Goal: Task Accomplishment & Management: Use online tool/utility

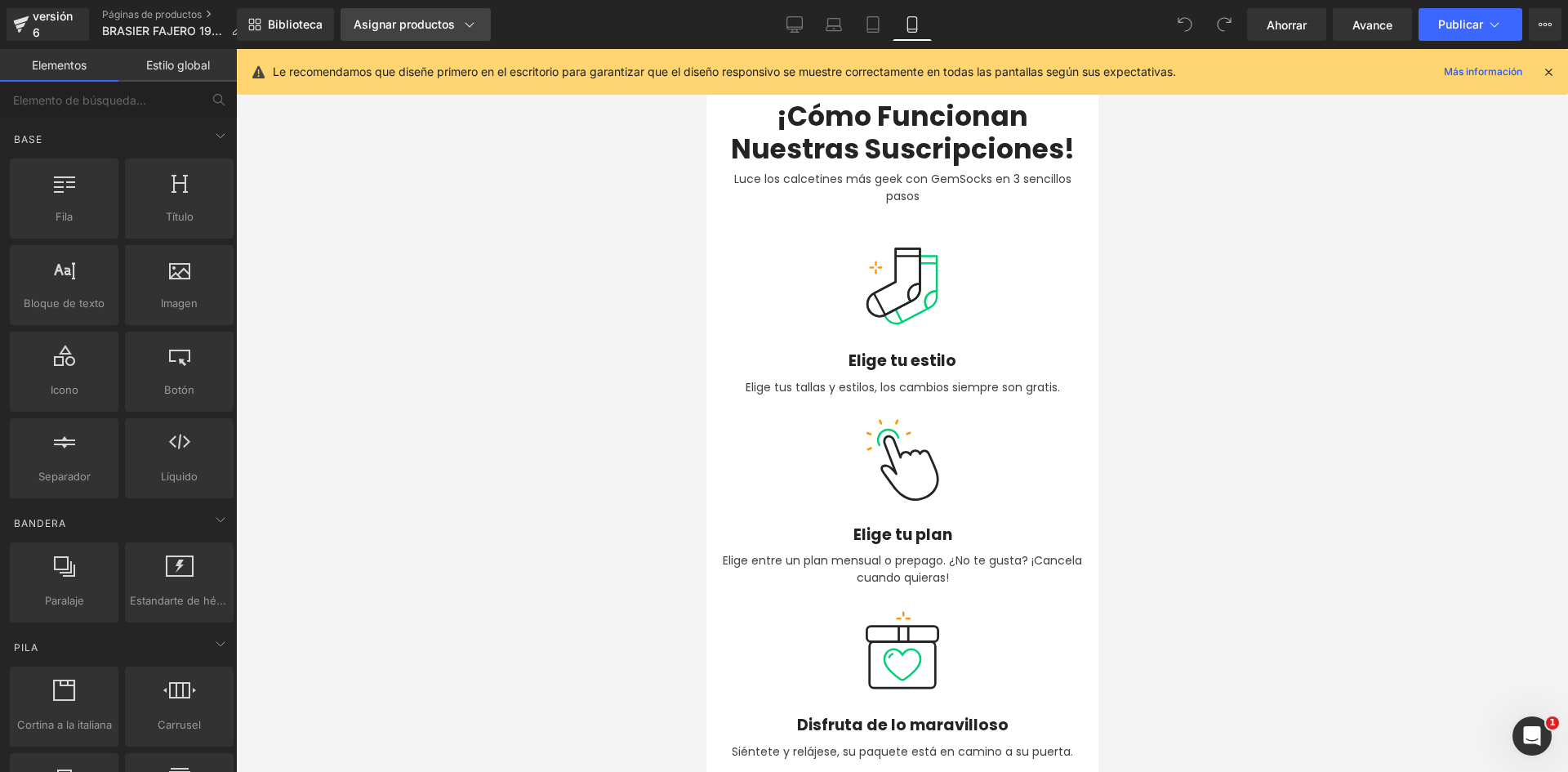
click at [412, 26] on font "Asignar productos" at bounding box center [404, 24] width 101 height 14
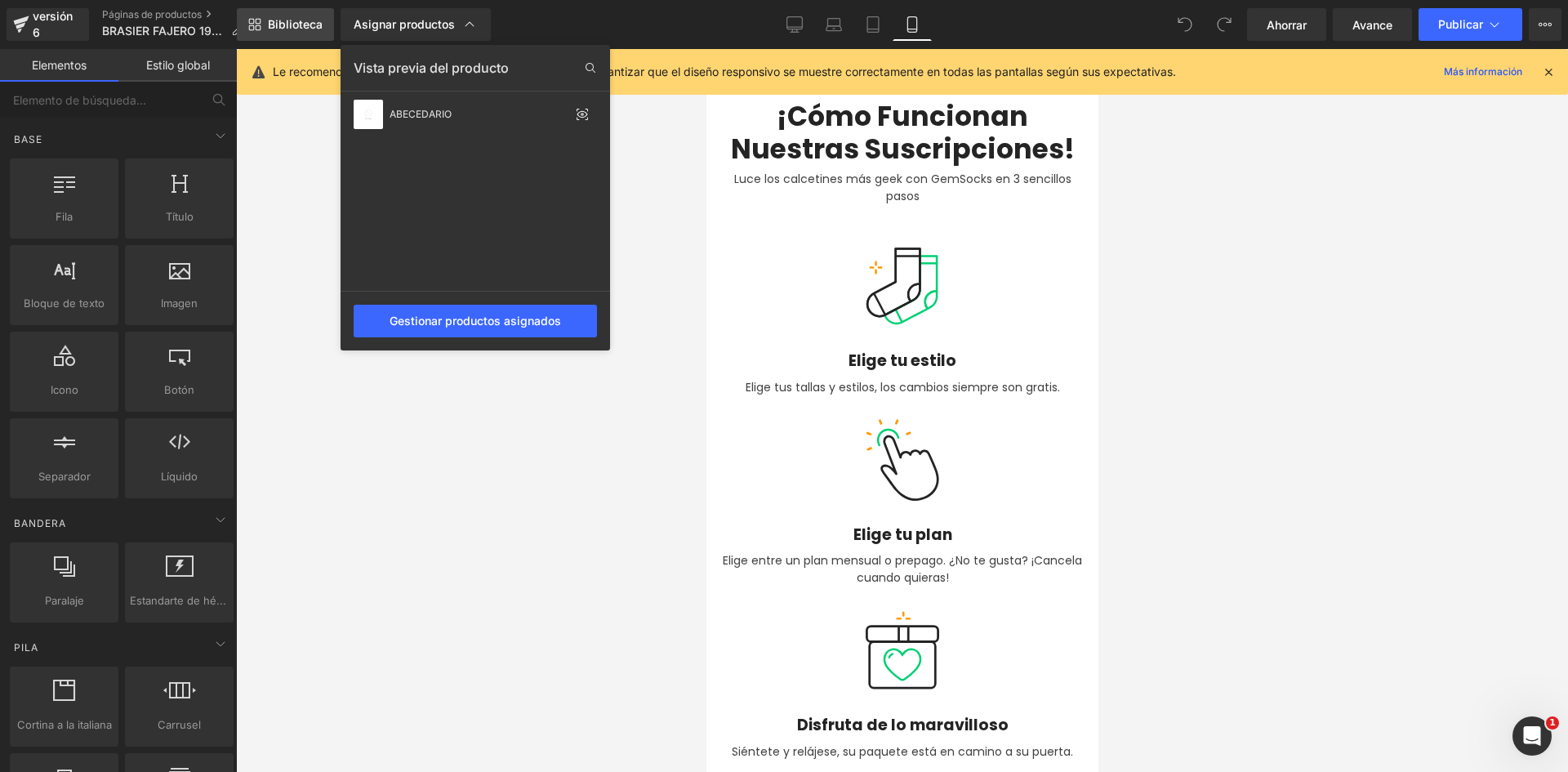
click at [296, 20] on font "Biblioteca" at bounding box center [295, 24] width 54 height 14
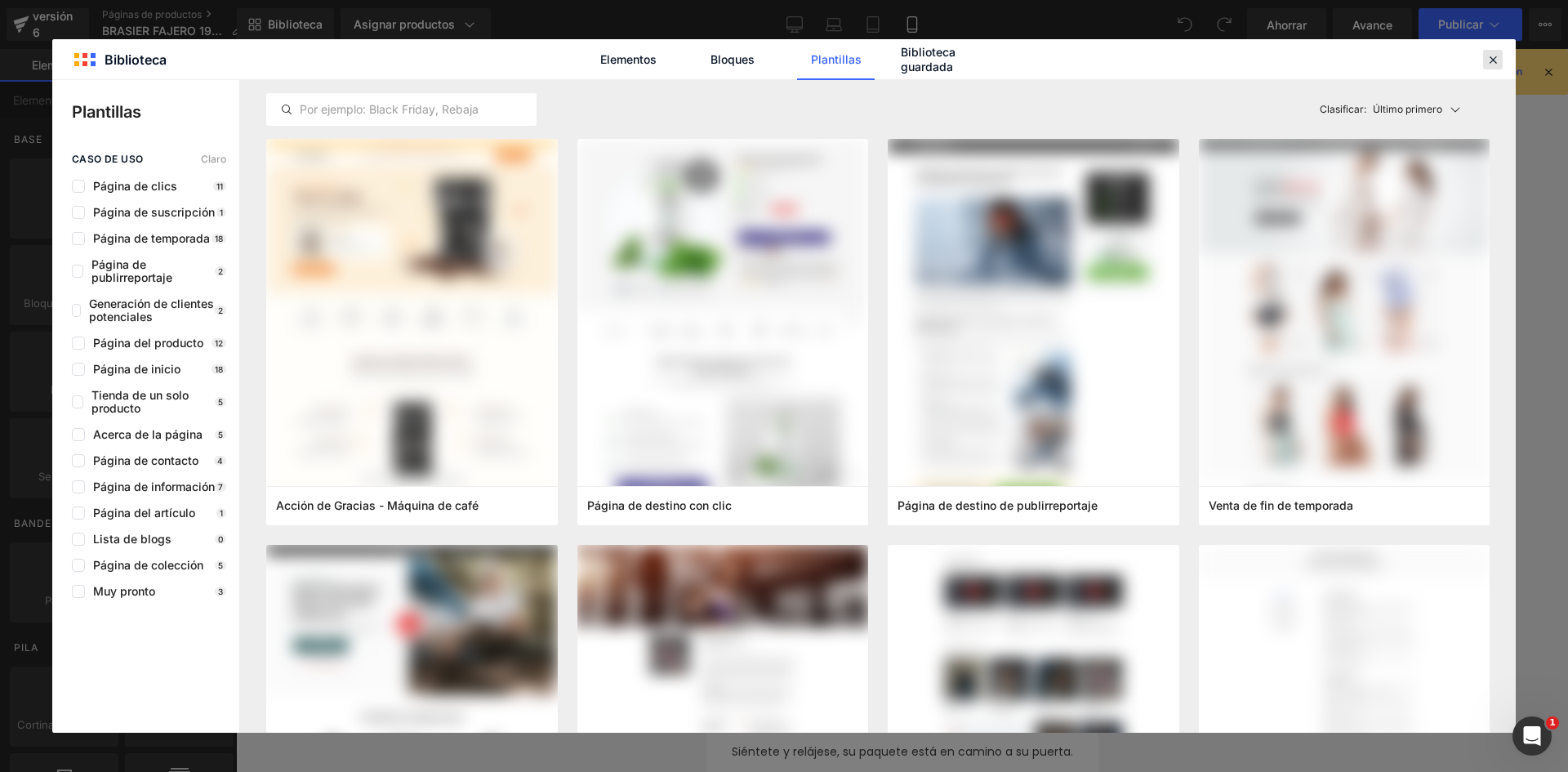
click at [1495, 62] on icon at bounding box center [1493, 59] width 15 height 15
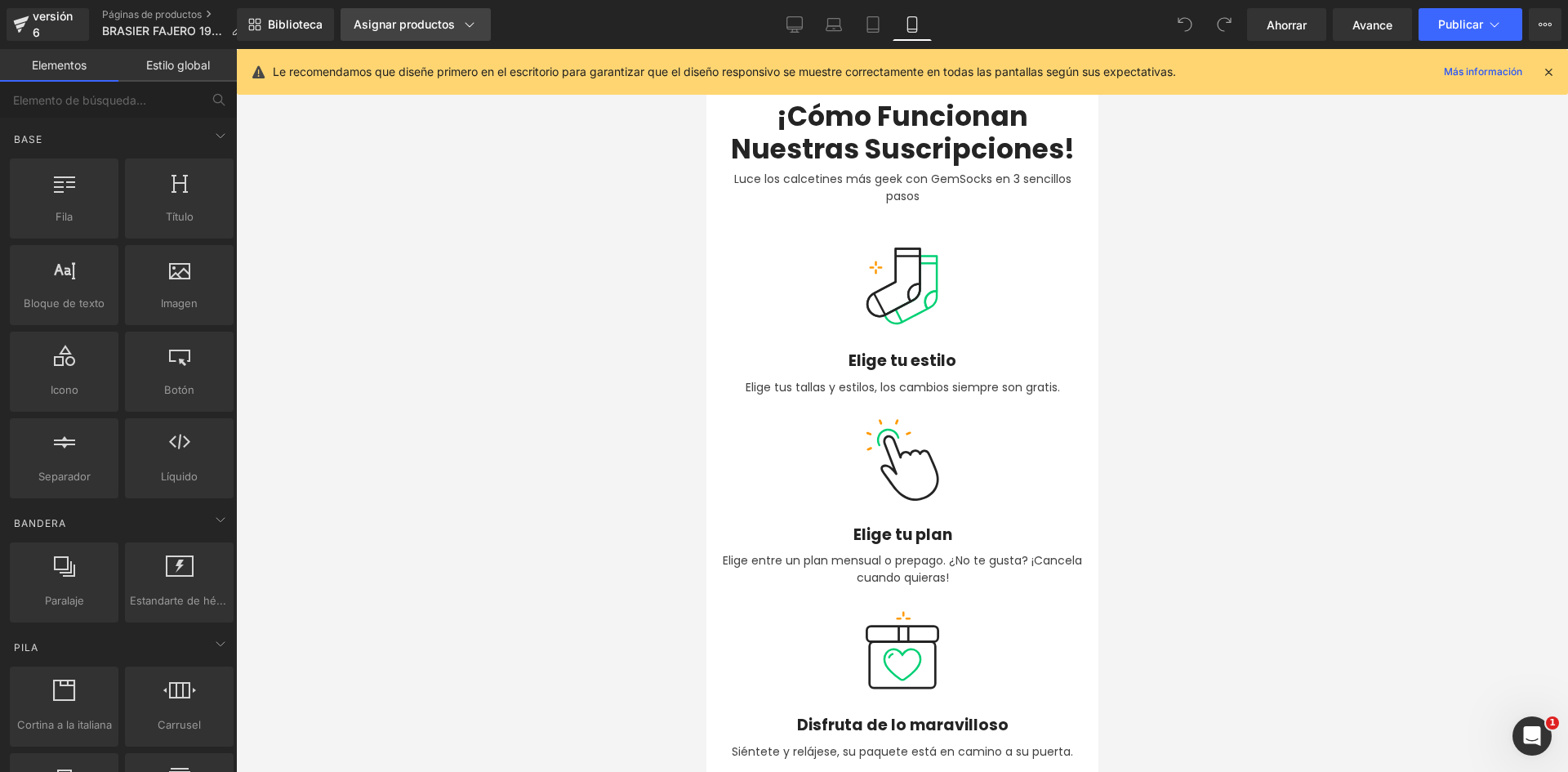
click at [411, 26] on font "Asignar productos" at bounding box center [404, 24] width 101 height 14
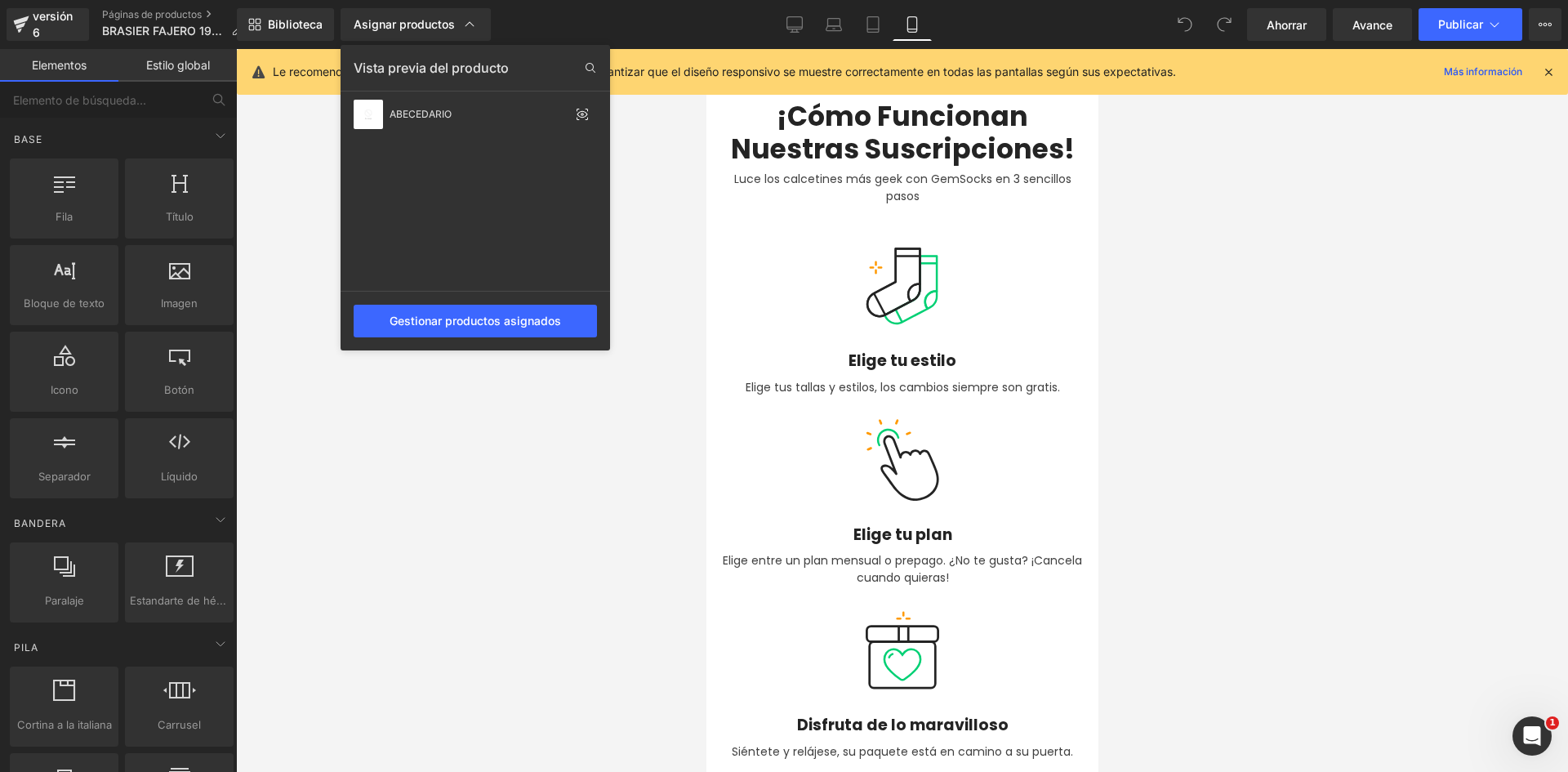
drag, startPoint x: 648, startPoint y: 165, endPoint x: 660, endPoint y: 160, distance: 13.0
click at [648, 165] on div at bounding box center [902, 410] width 1332 height 723
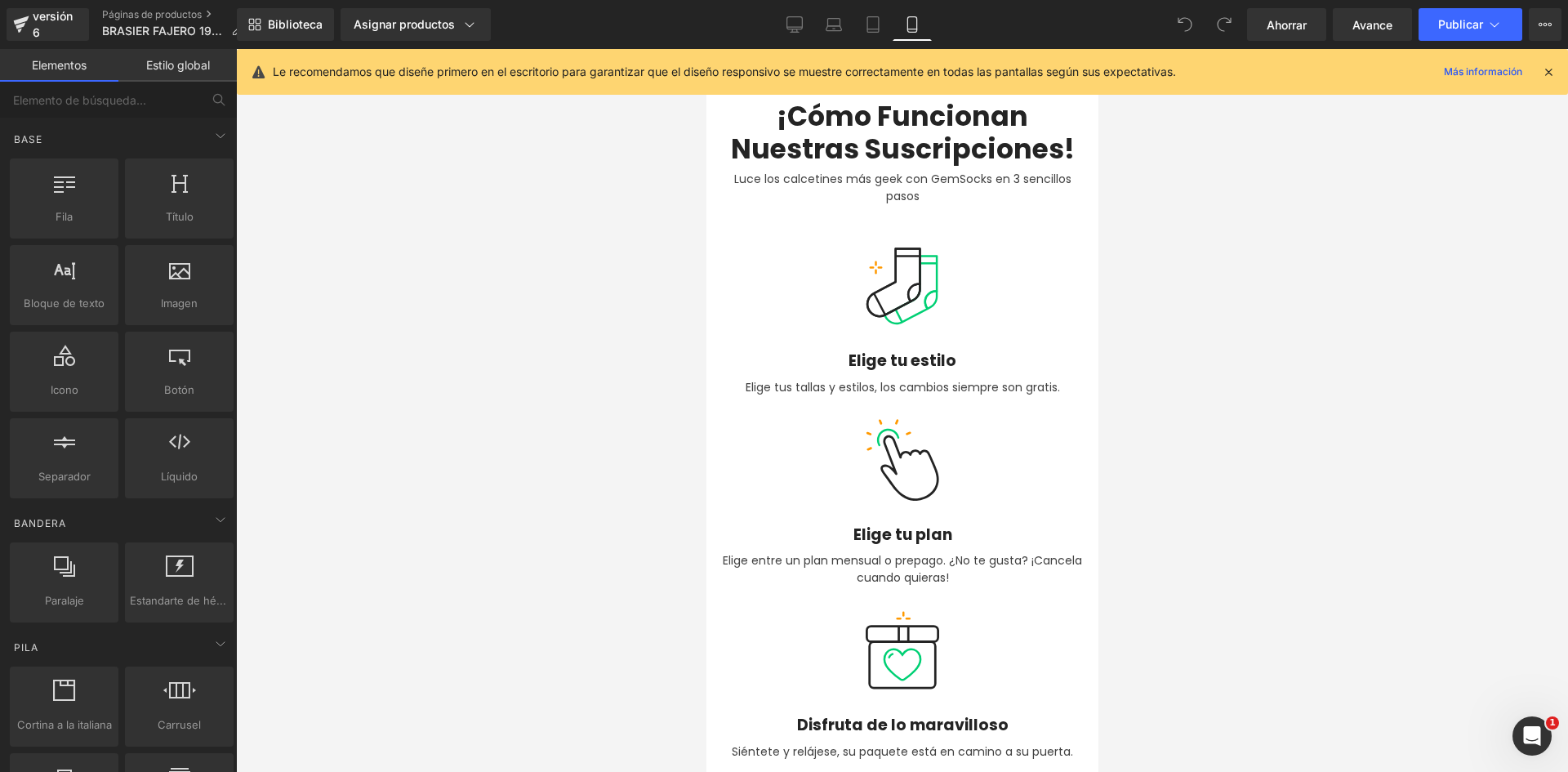
click at [1547, 69] on icon at bounding box center [1548, 72] width 15 height 15
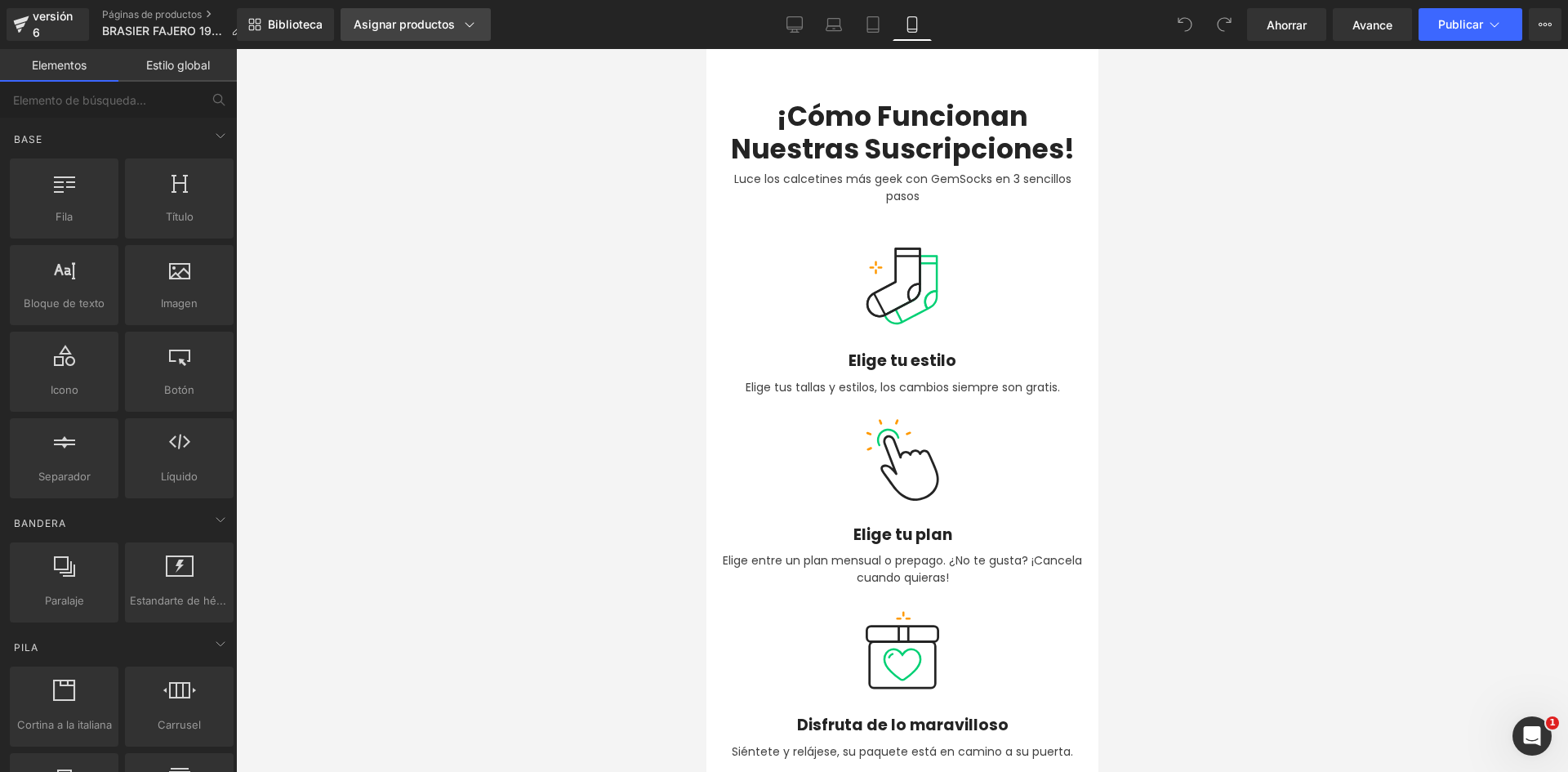
click at [401, 33] on link "Asignar productos" at bounding box center [415, 25] width 150 height 33
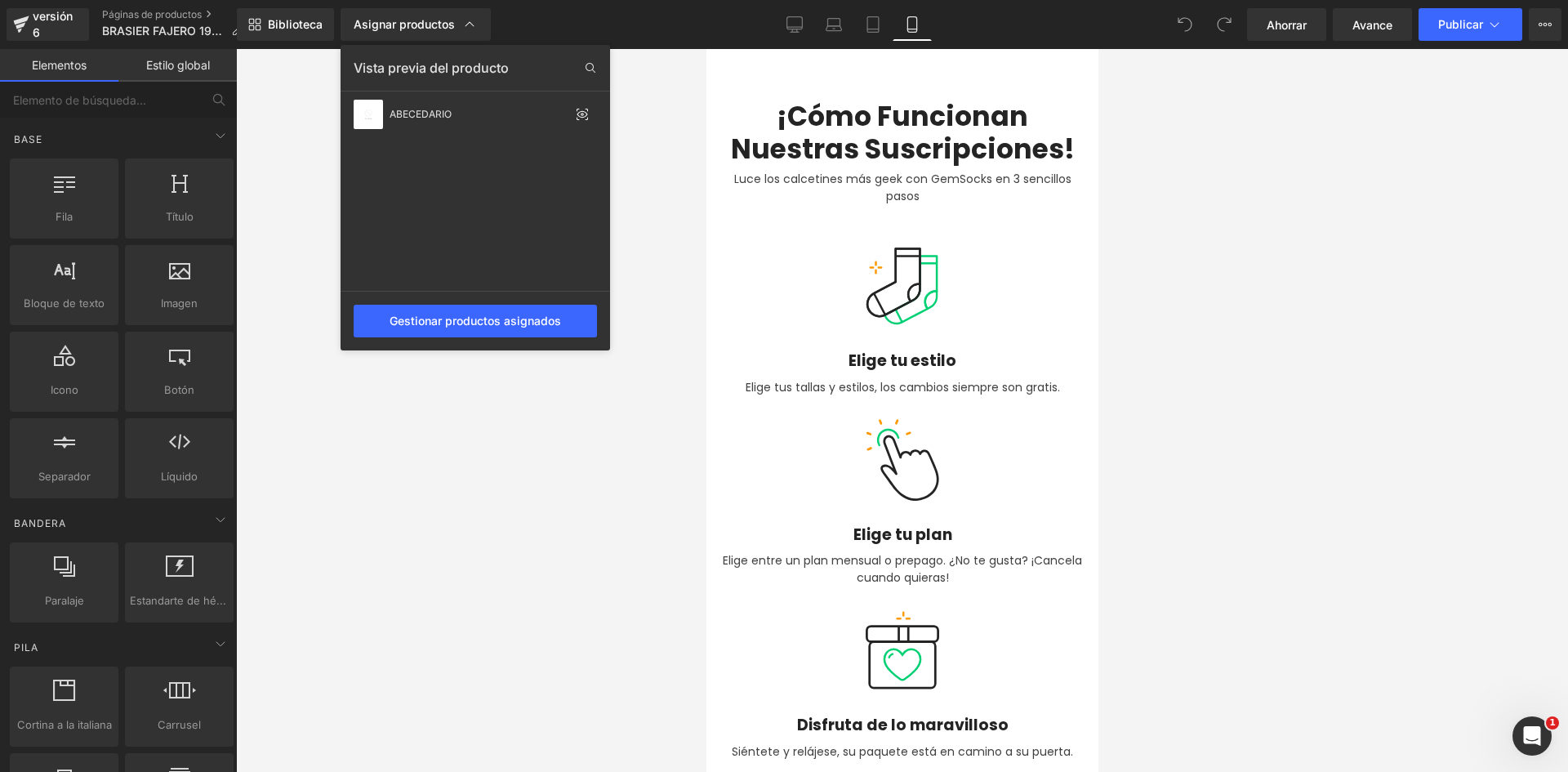
click at [672, 280] on div at bounding box center [902, 410] width 1332 height 723
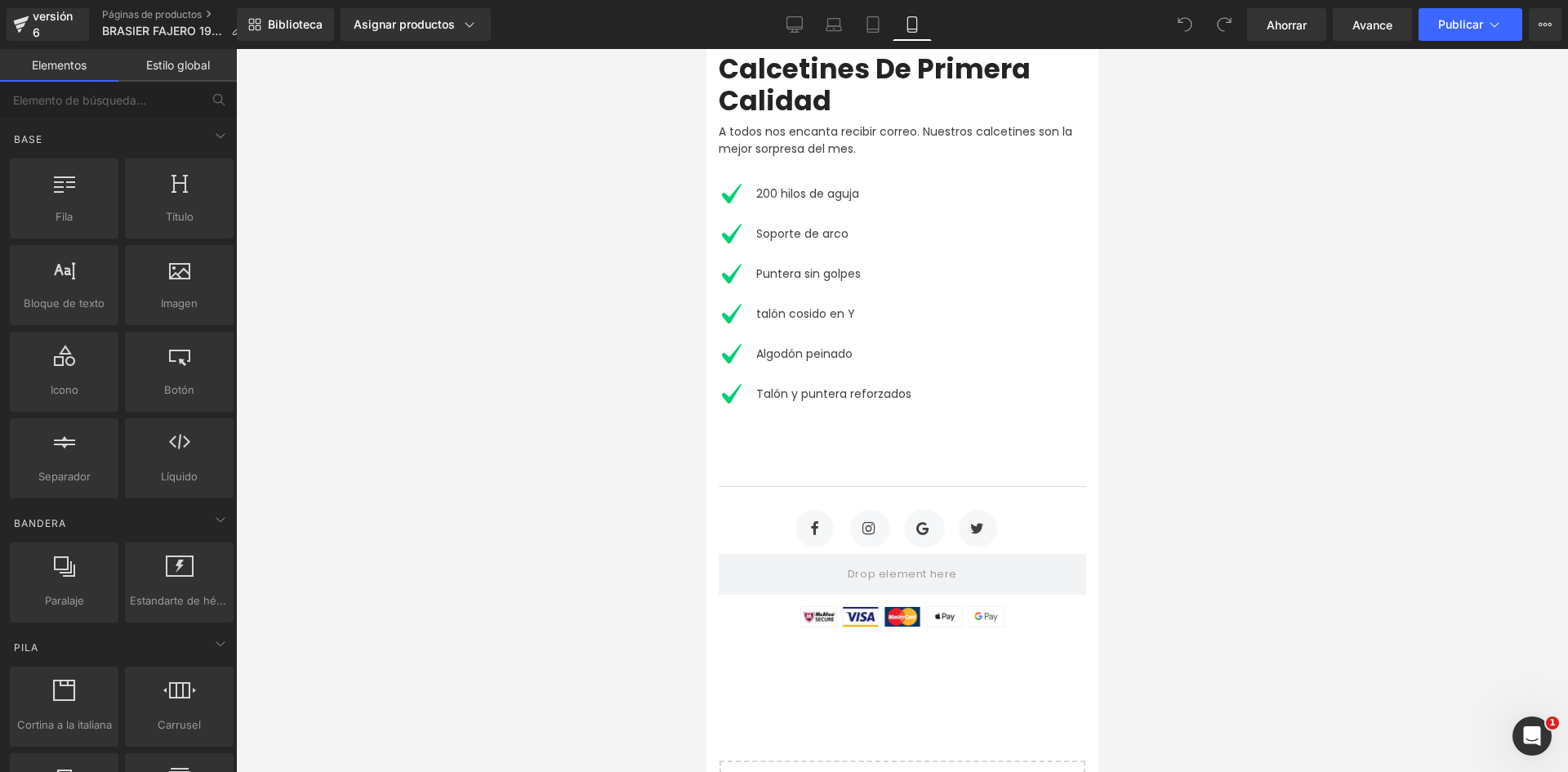
scroll to position [1446, 0]
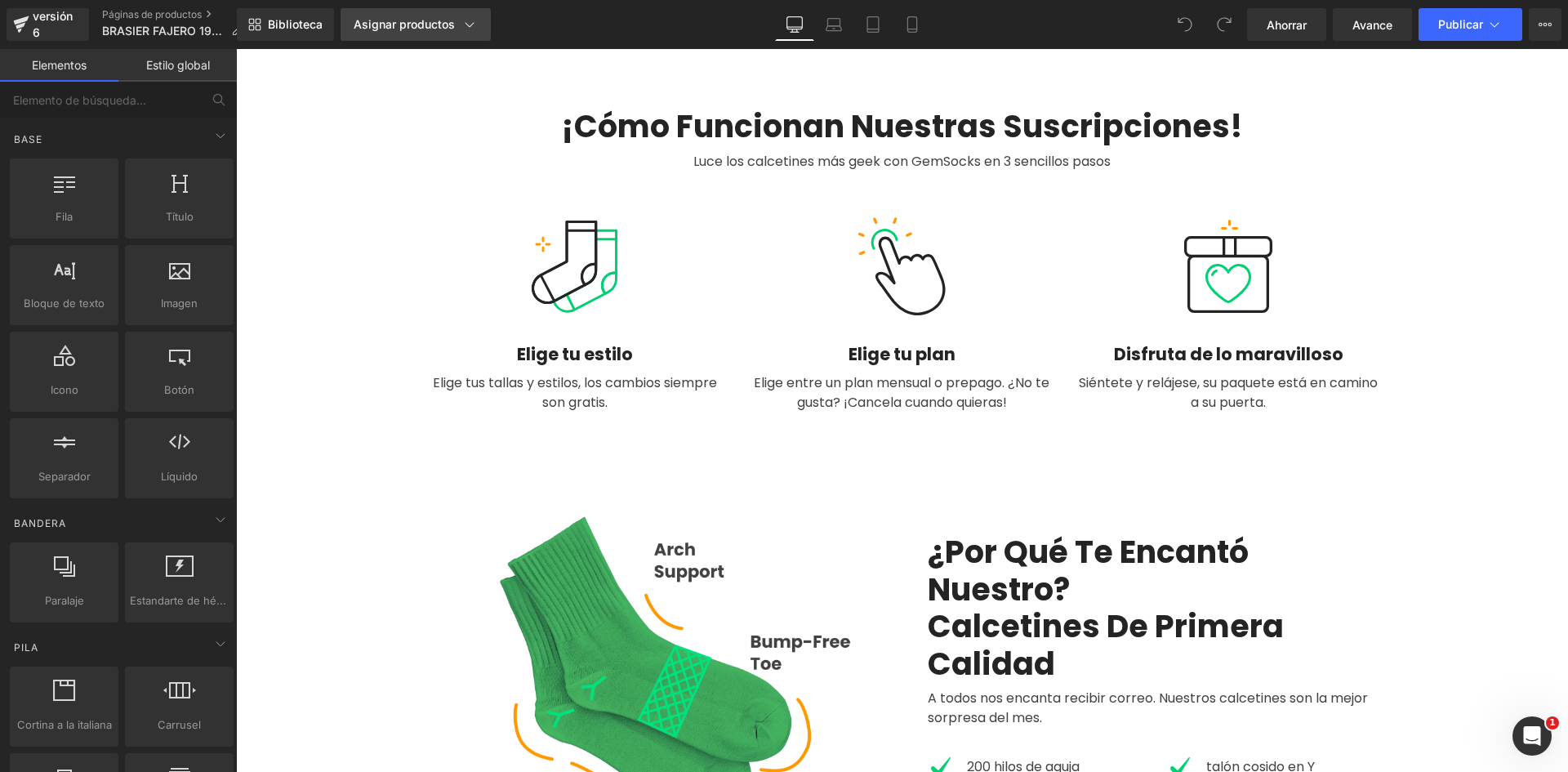
click at [402, 30] on font "Asignar productos" at bounding box center [404, 24] width 101 height 14
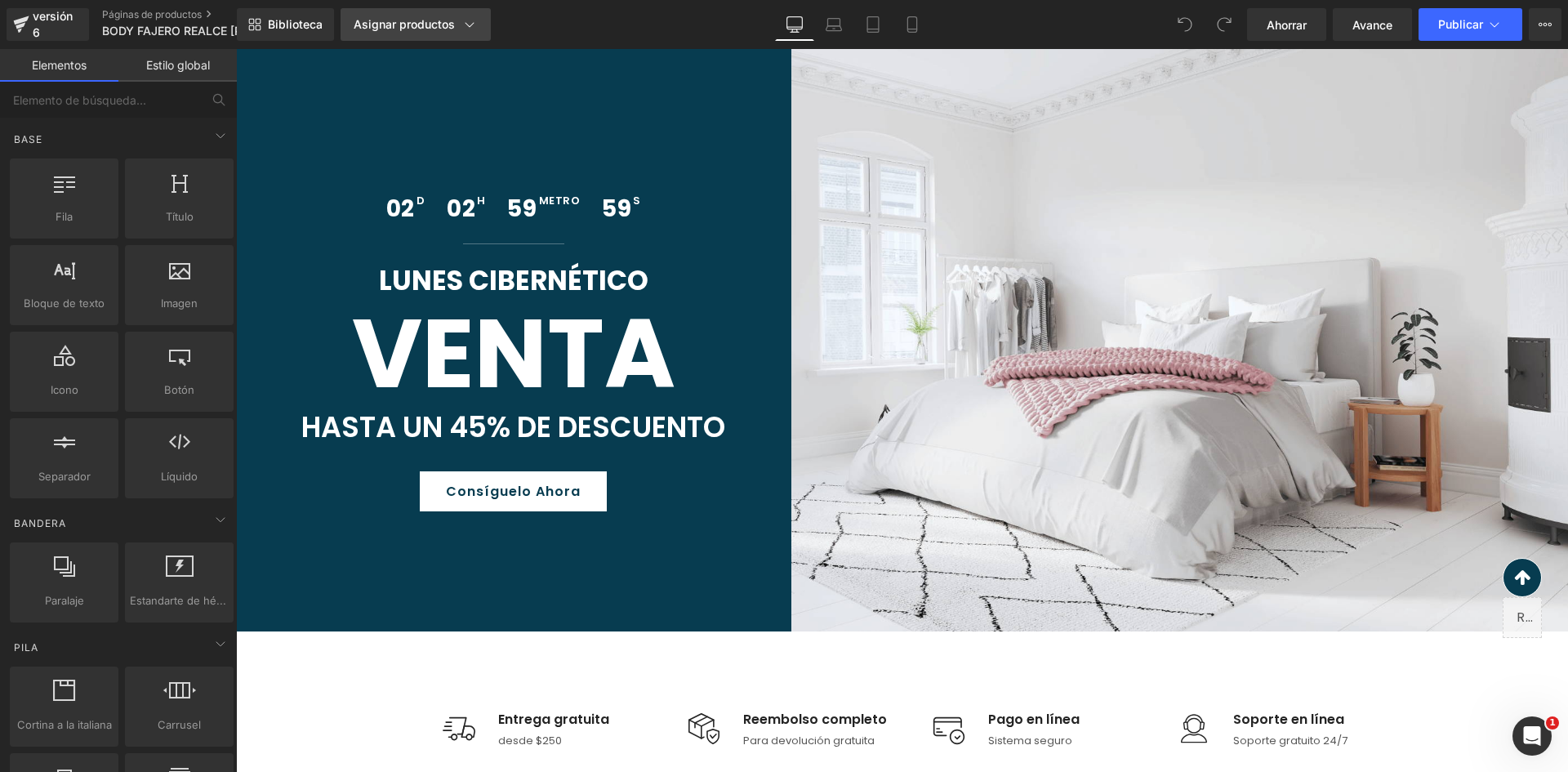
click at [420, 30] on font "Asignar productos" at bounding box center [404, 24] width 101 height 14
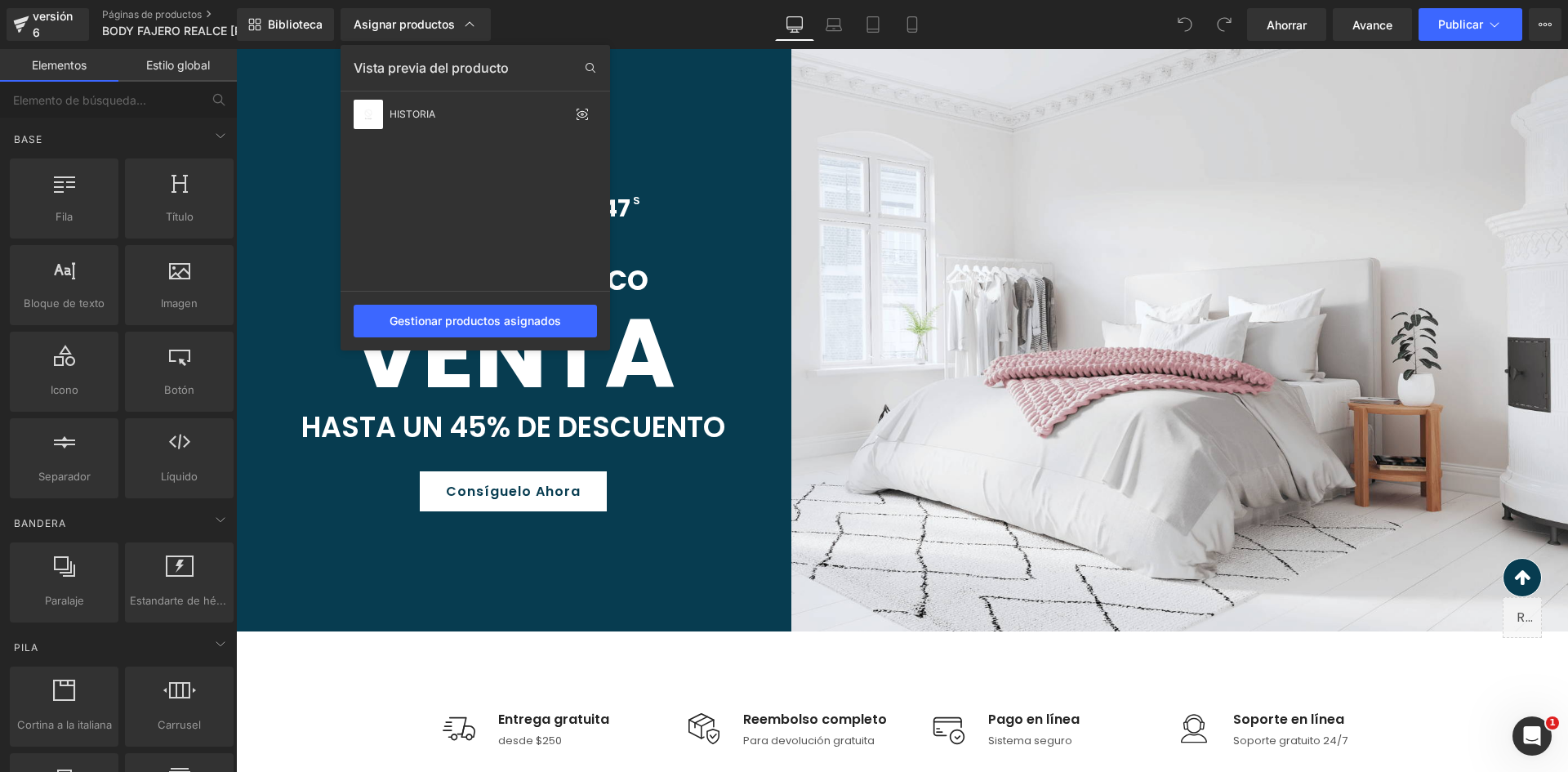
click at [994, 271] on div at bounding box center [902, 410] width 1332 height 723
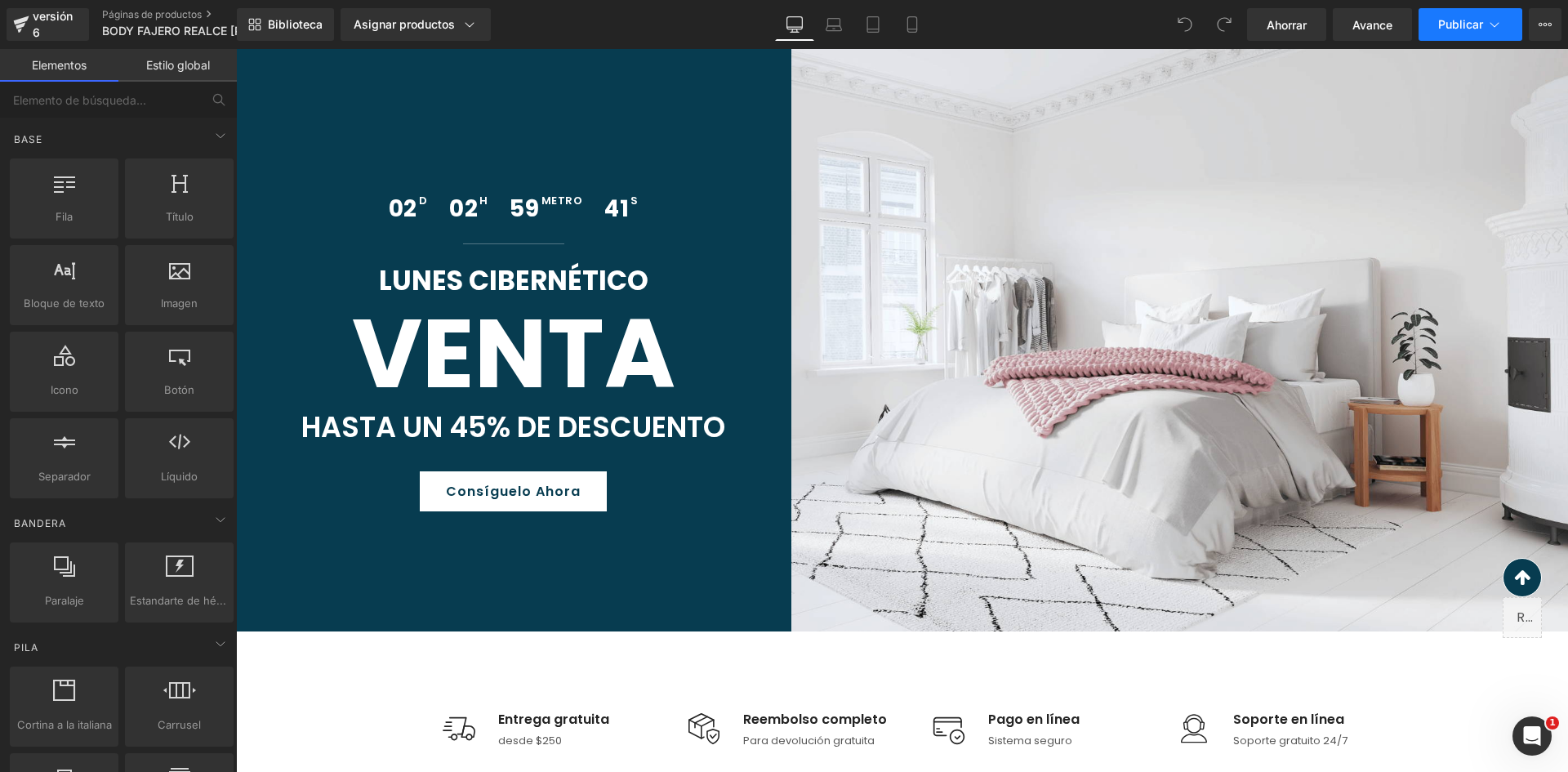
click at [1505, 21] on button "Publicar" at bounding box center [1471, 25] width 104 height 33
click at [439, 11] on link "Asignar productos" at bounding box center [415, 25] width 150 height 33
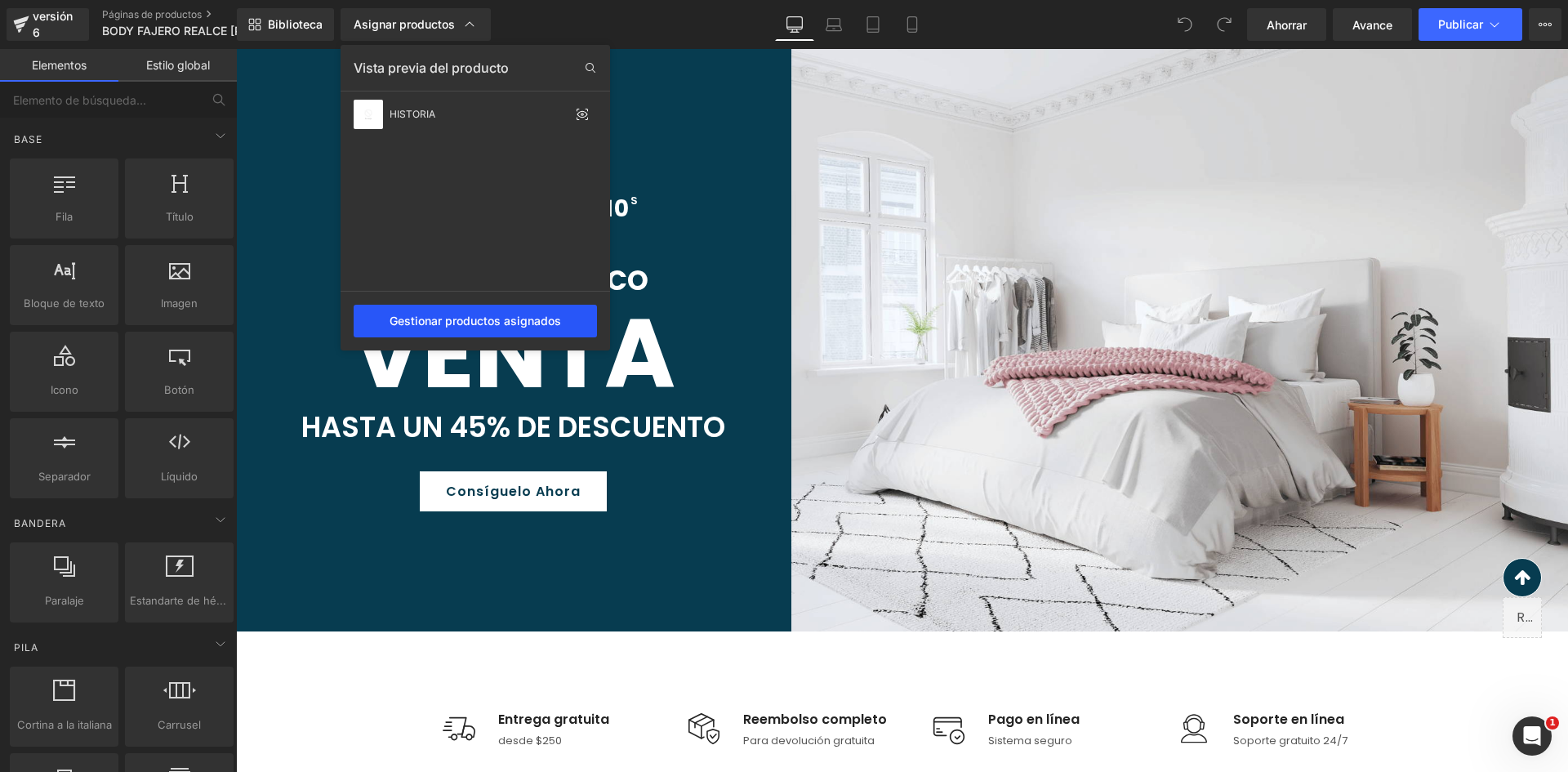
click at [464, 323] on font "Gestionar productos asignados" at bounding box center [475, 320] width 171 height 14
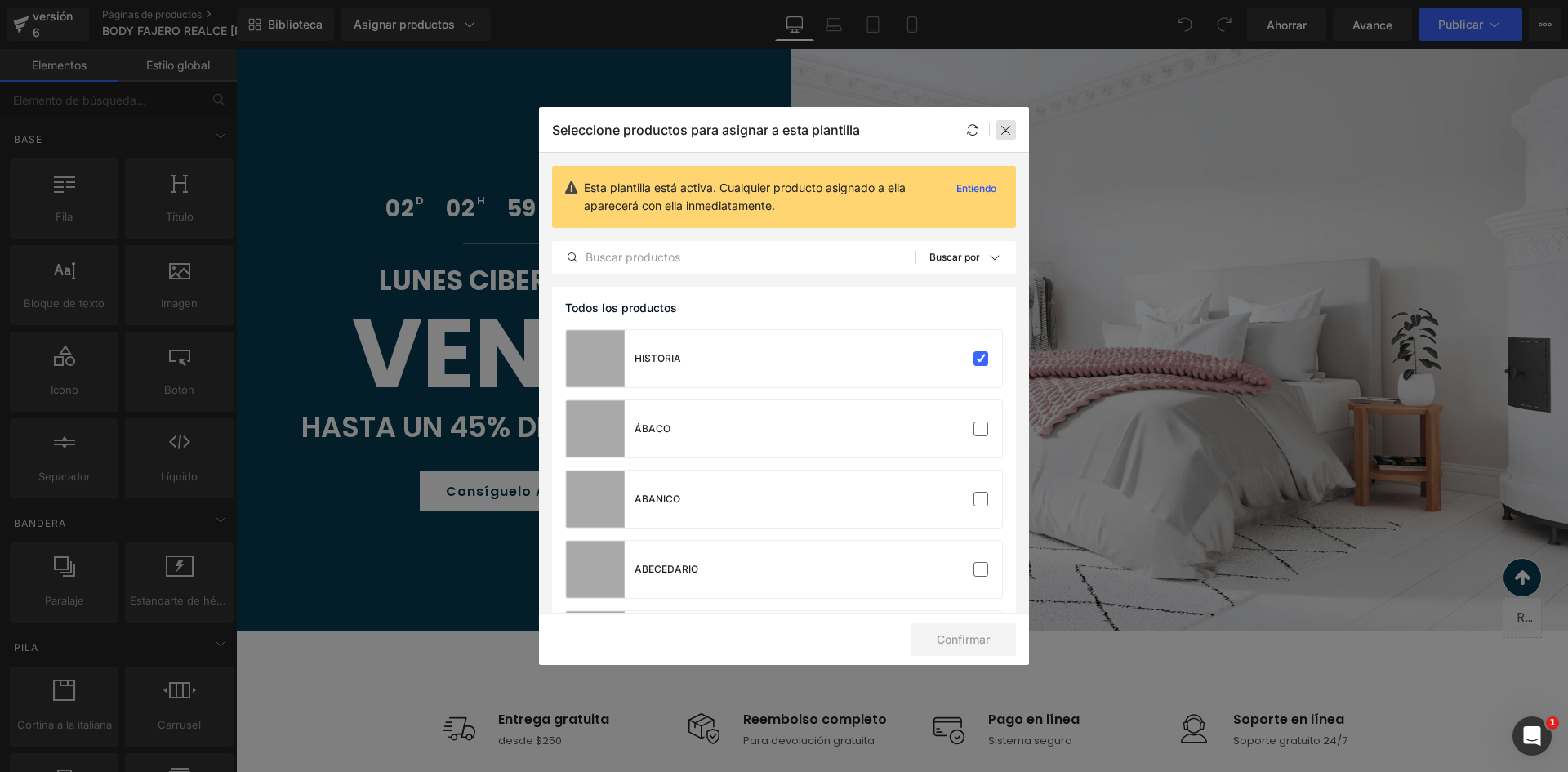
click at [1005, 130] on icon at bounding box center [1006, 130] width 13 height 13
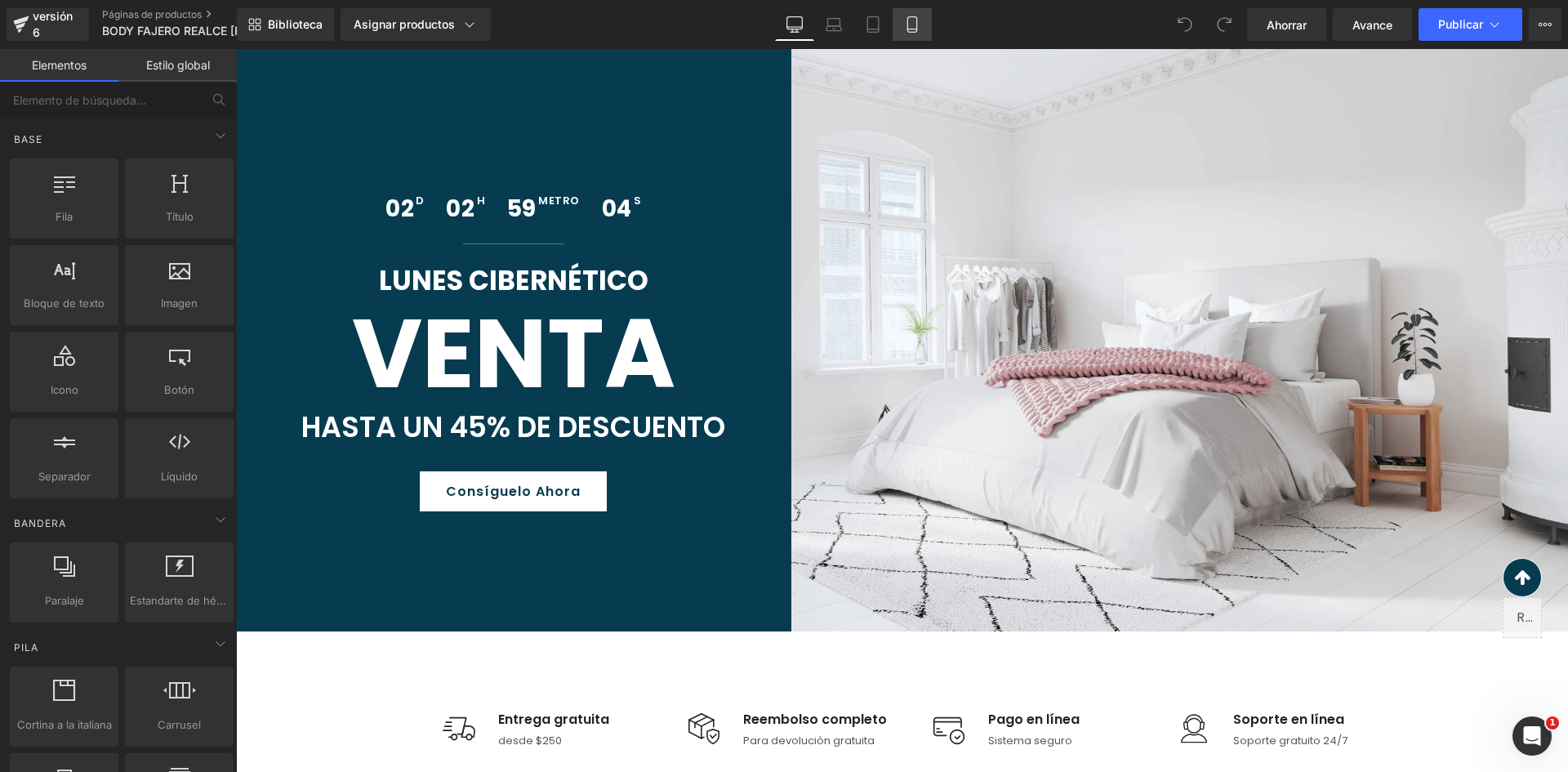
click at [909, 31] on icon at bounding box center [913, 25] width 16 height 16
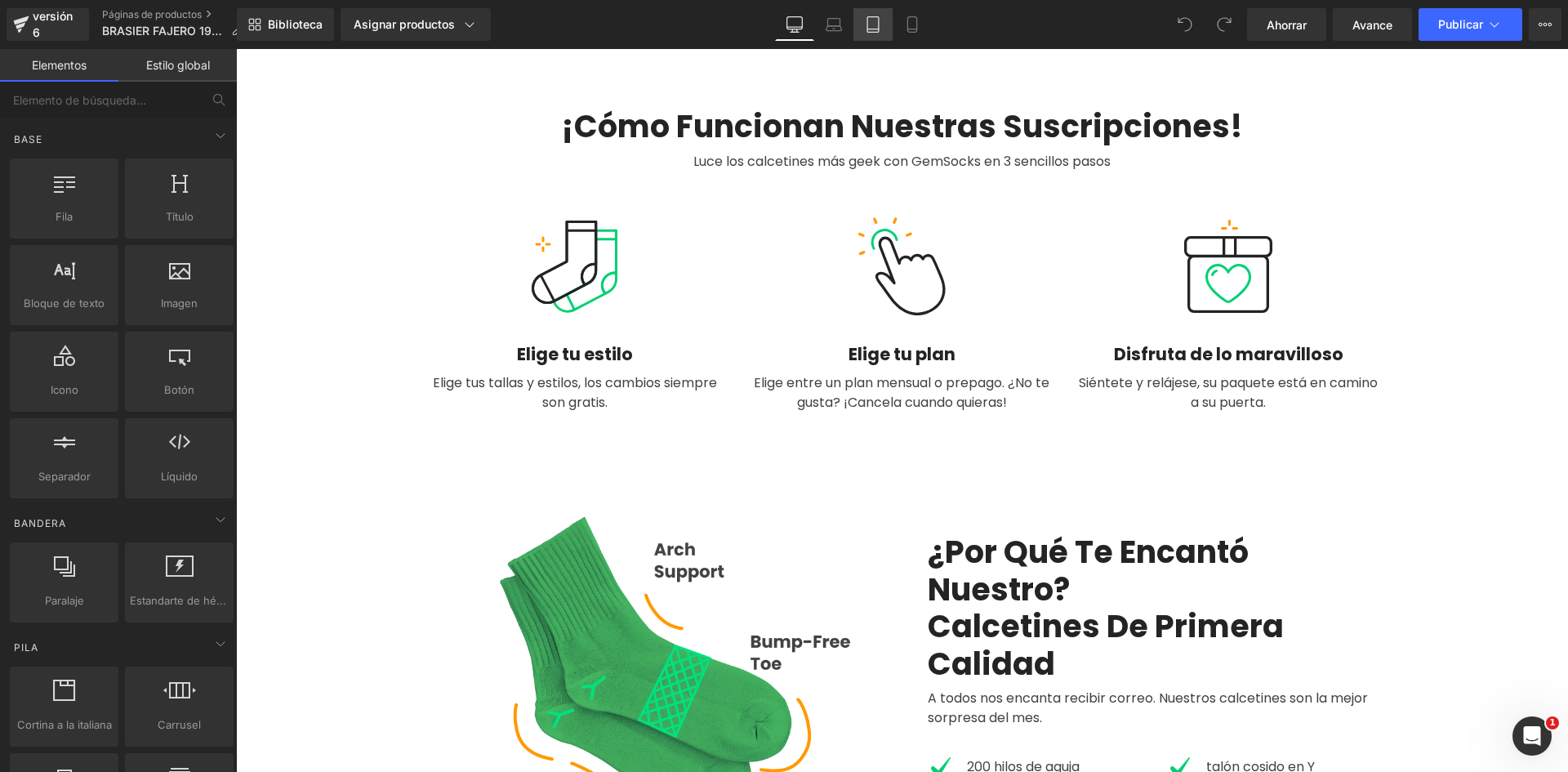
click at [871, 35] on link "Tableta" at bounding box center [873, 25] width 40 height 33
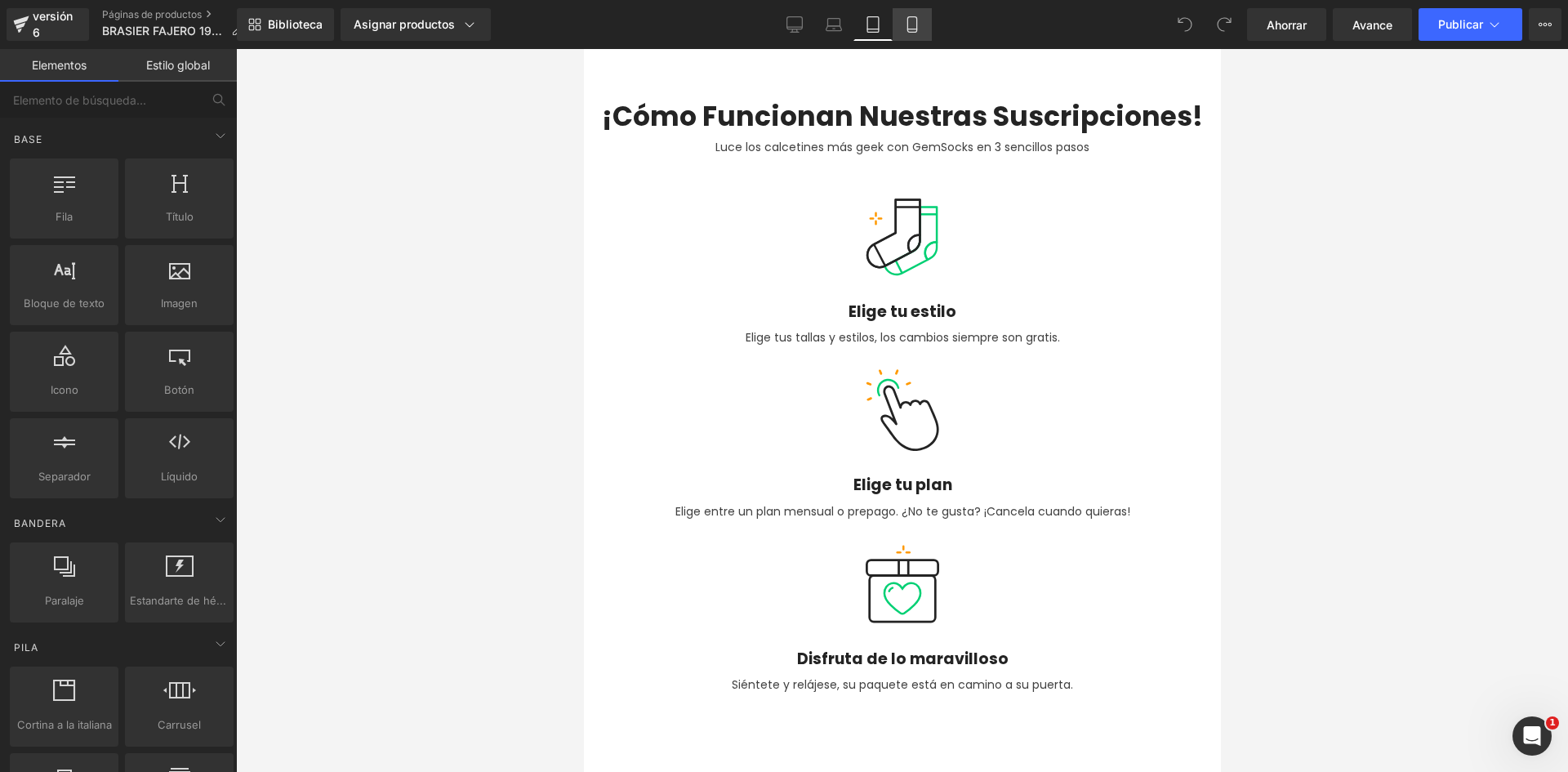
click at [913, 26] on icon at bounding box center [913, 25] width 16 height 16
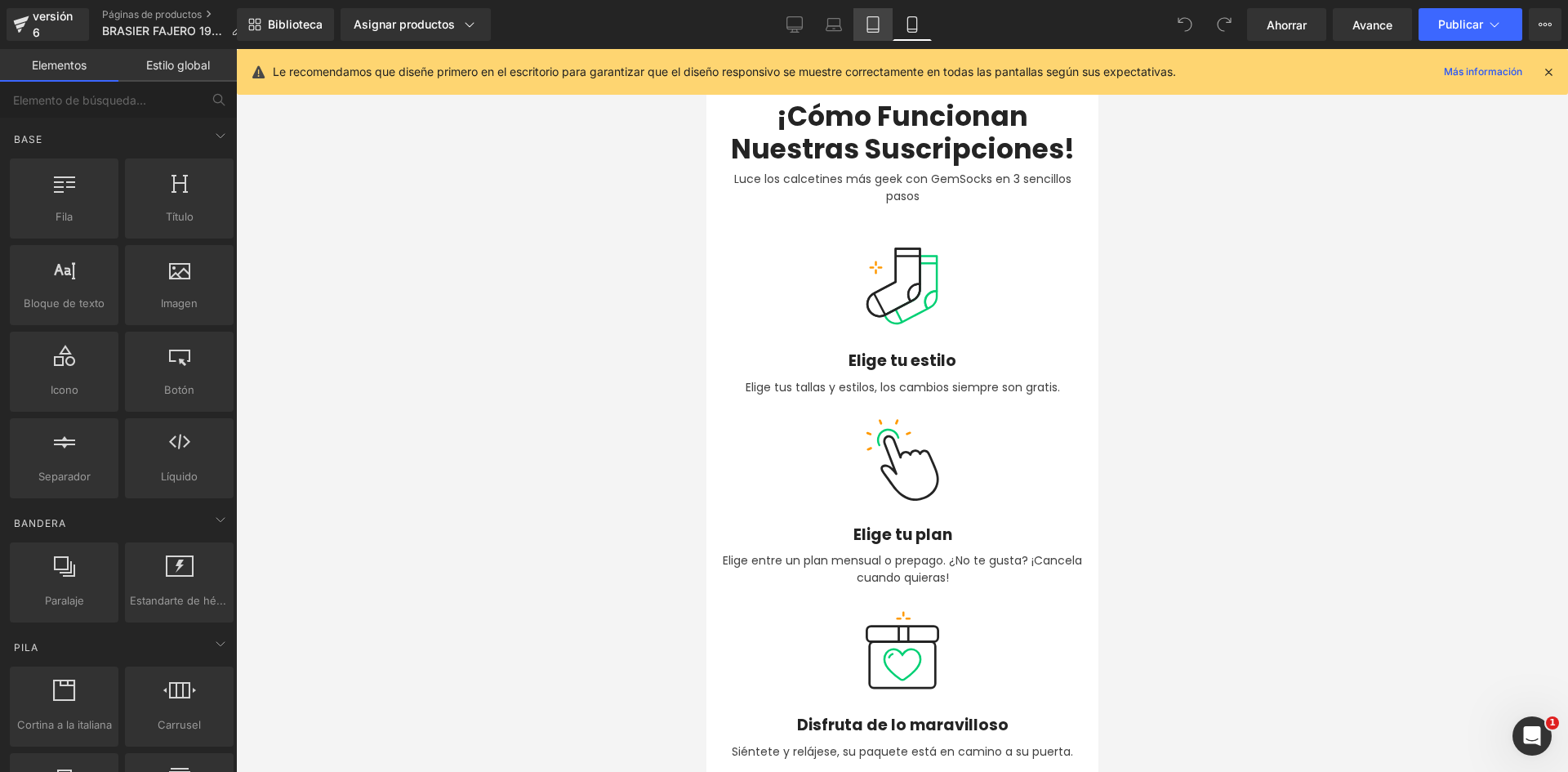
click at [859, 28] on link "Tableta" at bounding box center [873, 25] width 40 height 33
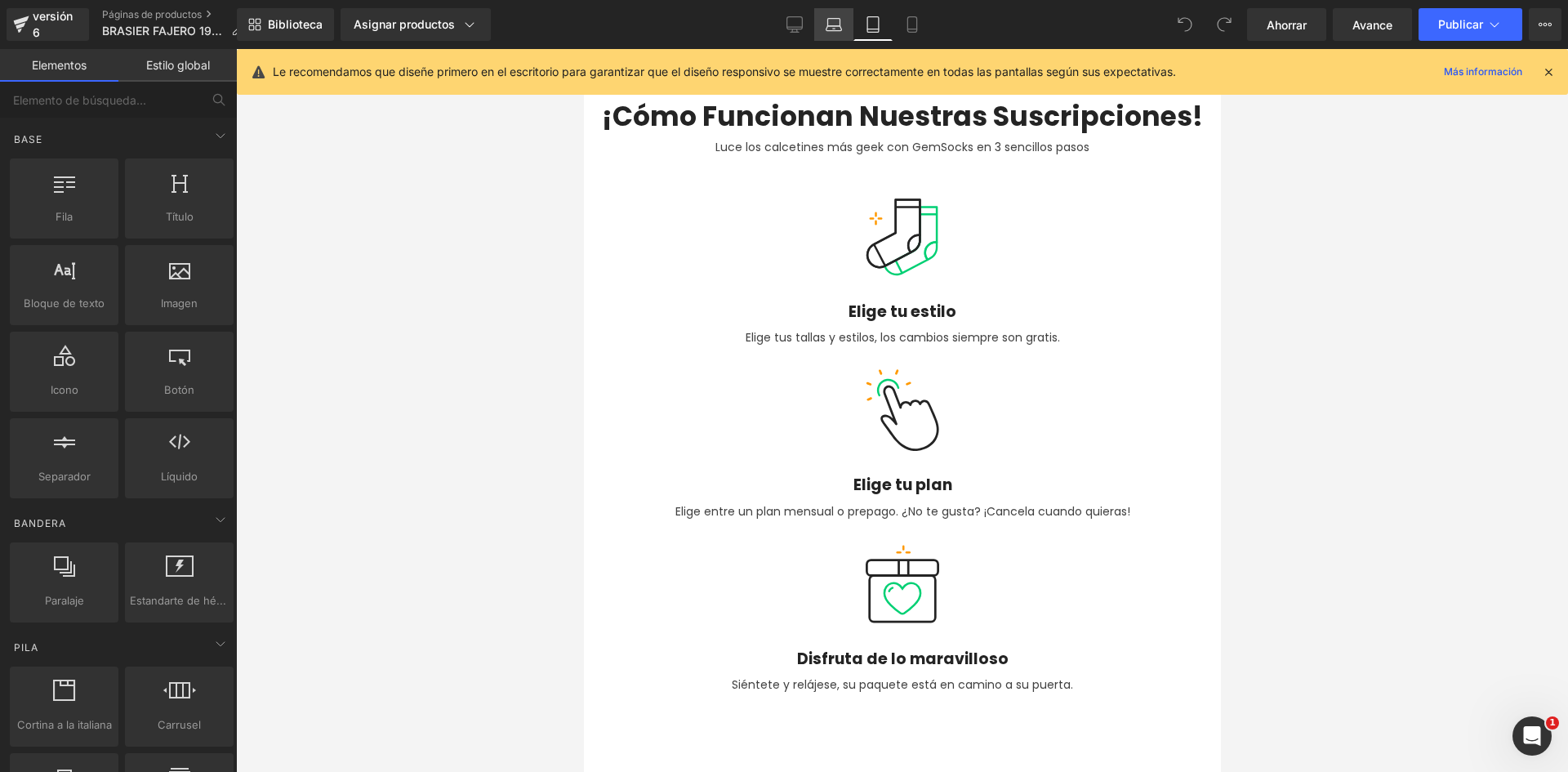
click at [831, 27] on icon at bounding box center [833, 25] width 16 height 16
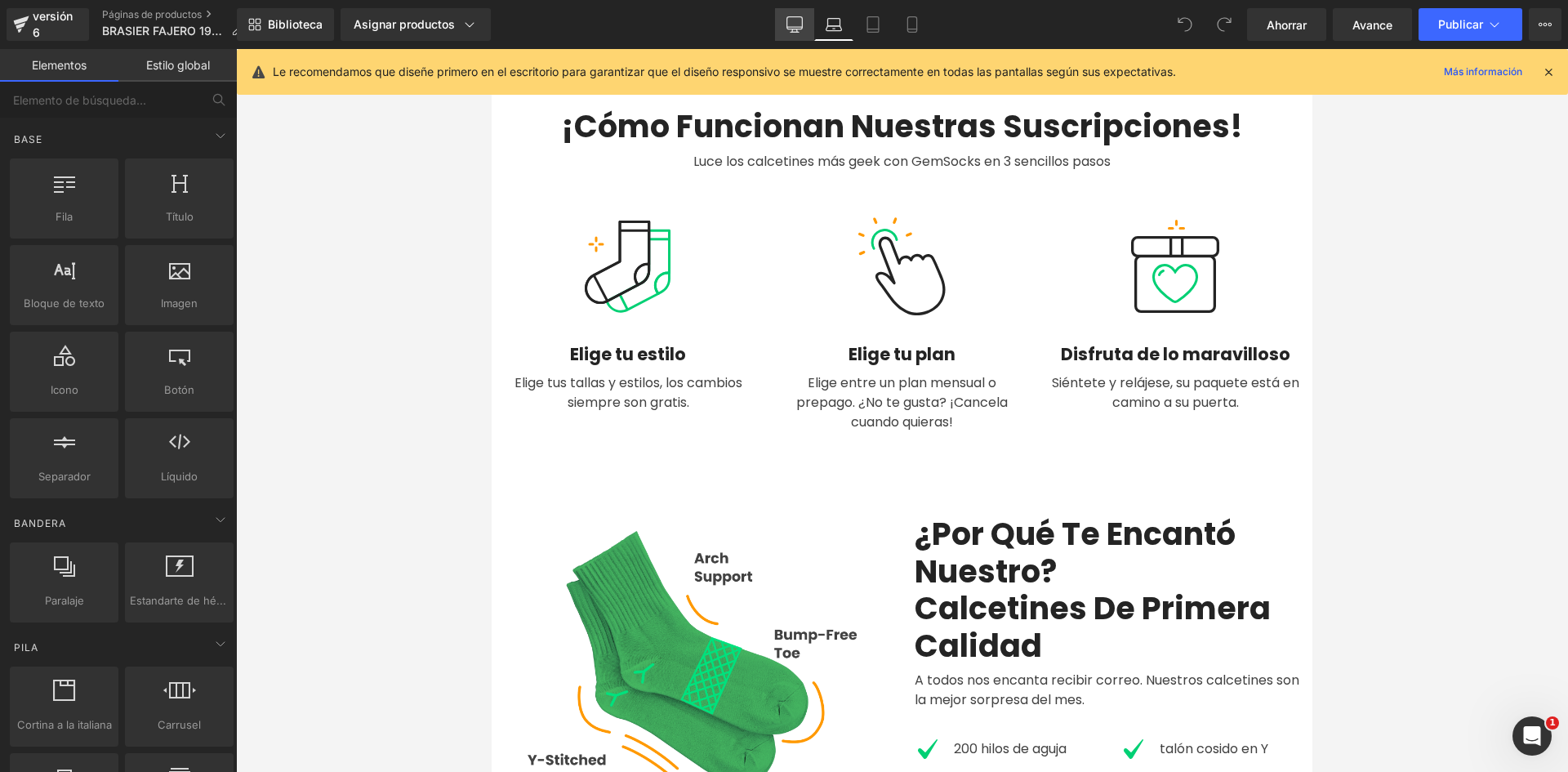
click at [794, 25] on icon at bounding box center [795, 25] width 16 height 16
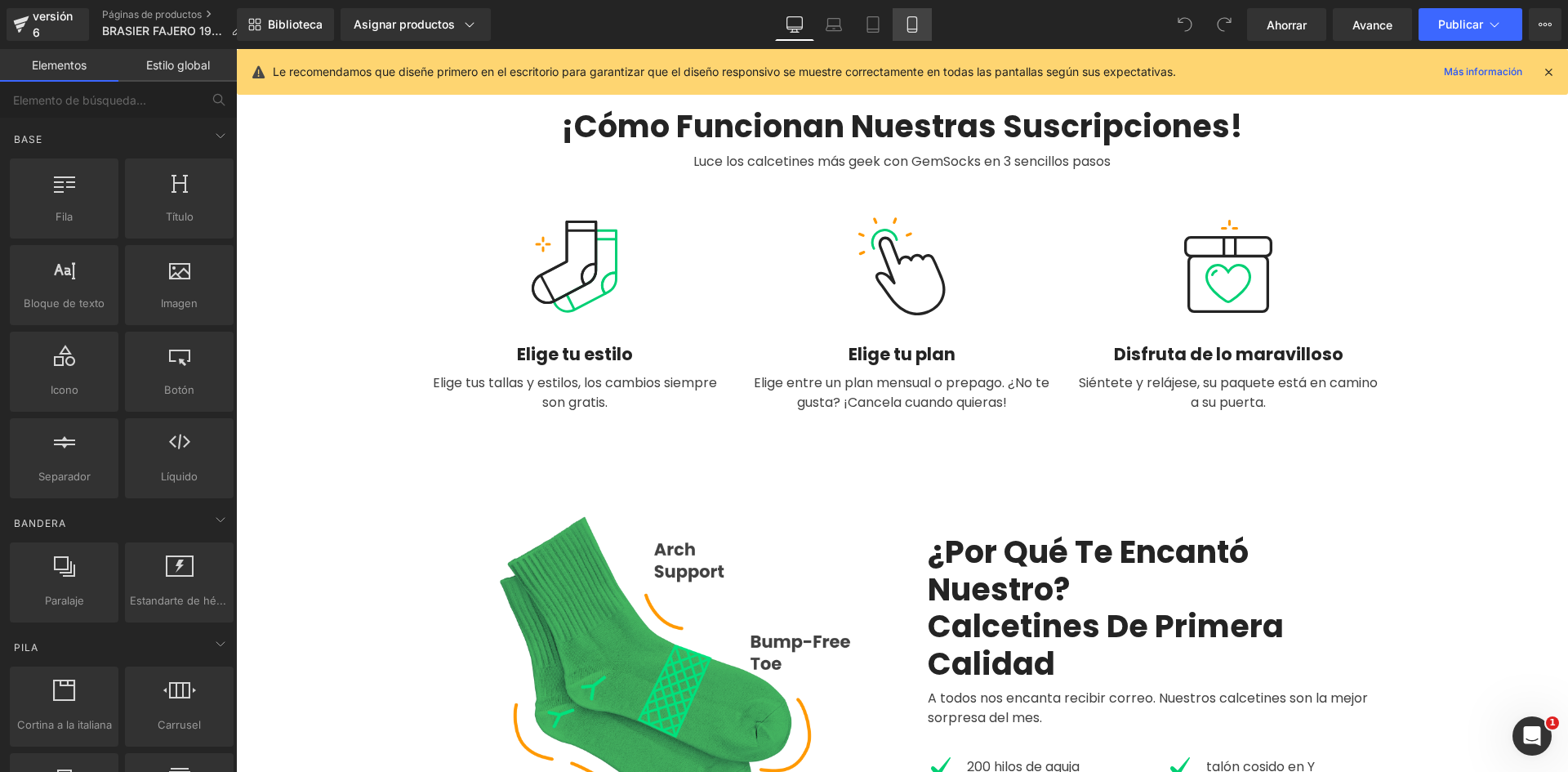
click at [907, 31] on icon at bounding box center [911, 25] width 9 height 16
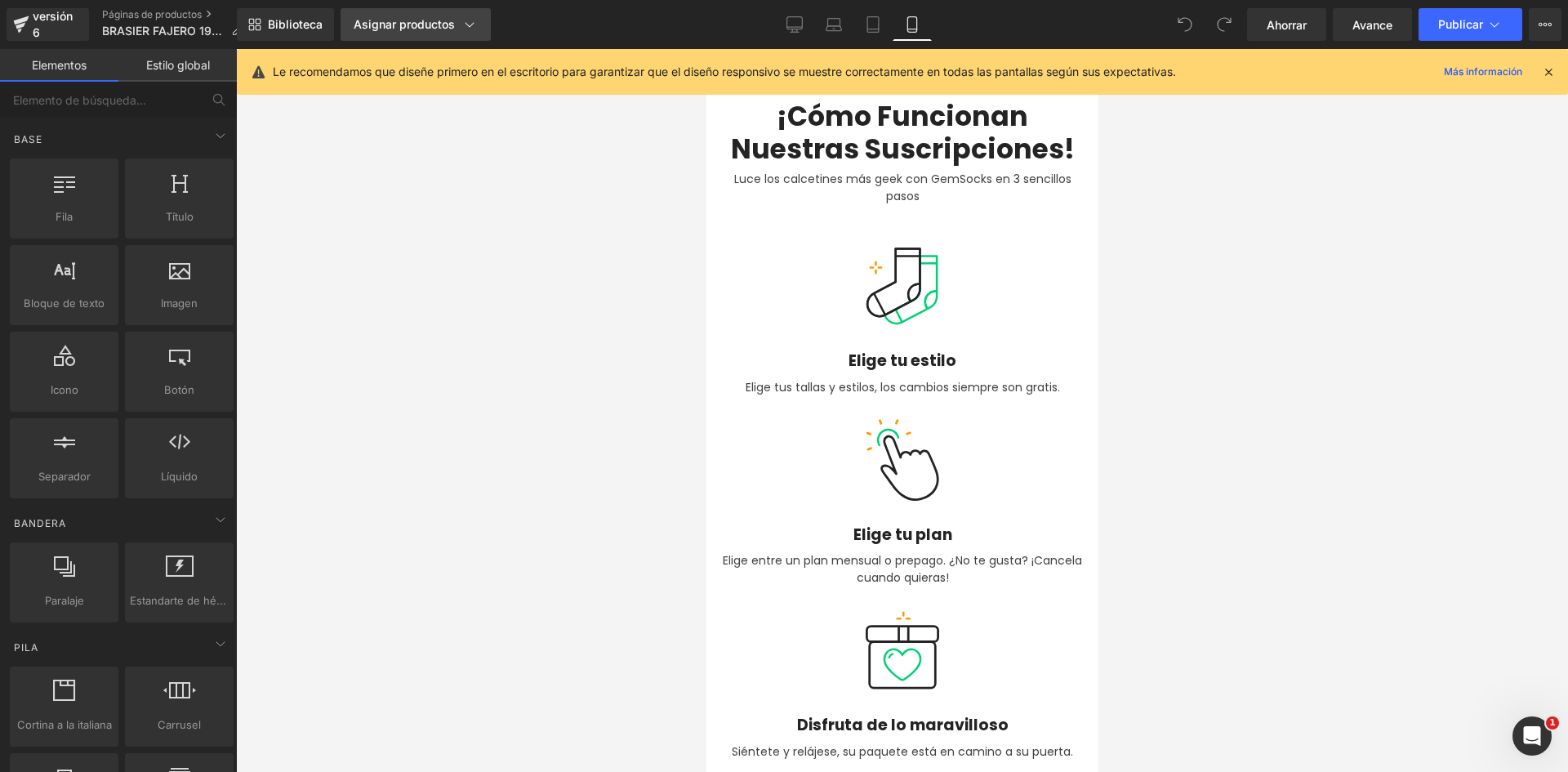
click at [378, 20] on font "Asignar productos" at bounding box center [404, 24] width 101 height 14
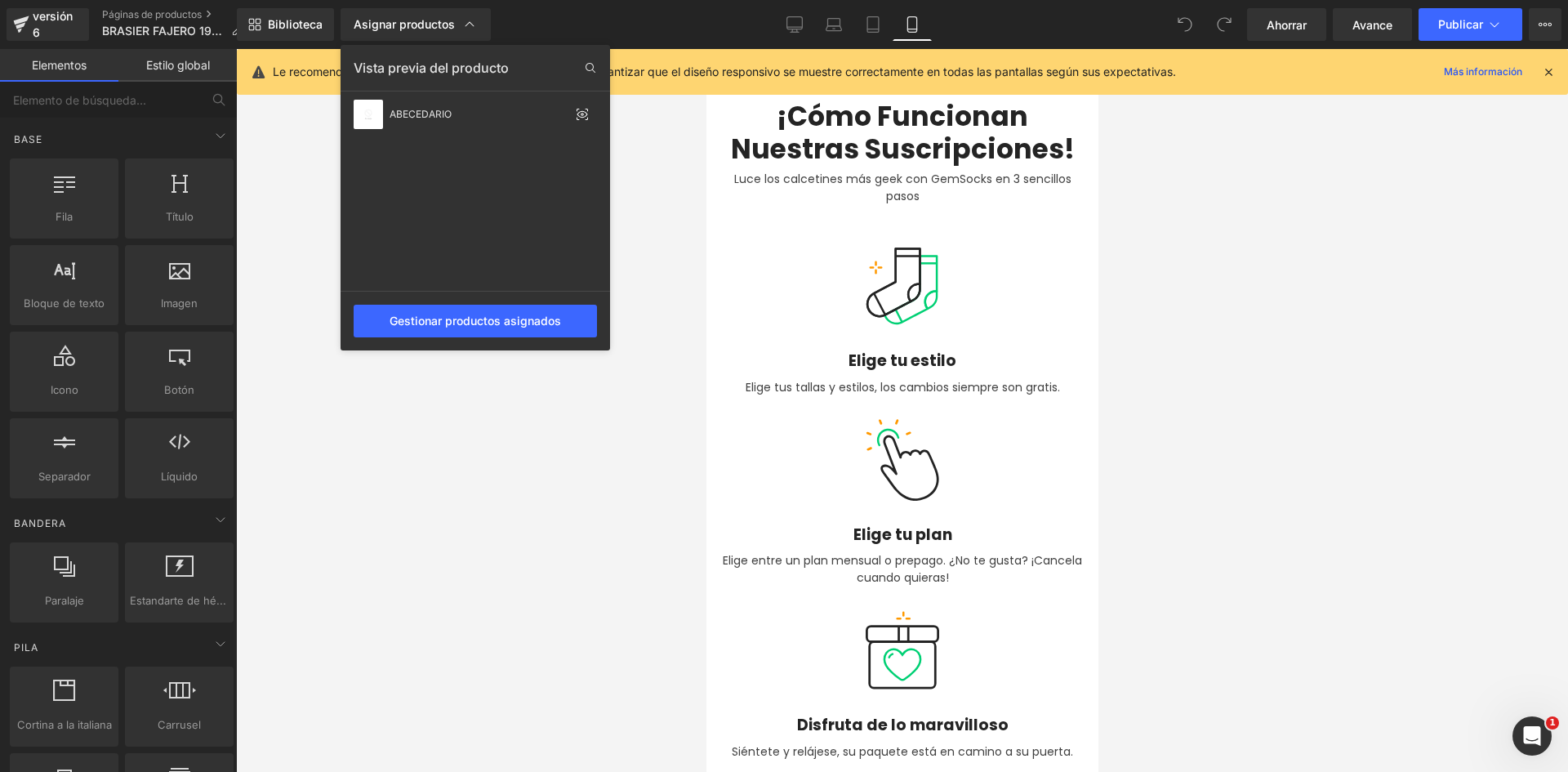
drag, startPoint x: 268, startPoint y: 200, endPoint x: 245, endPoint y: 144, distance: 60.5
click at [269, 199] on div at bounding box center [902, 410] width 1332 height 723
